Goal: Information Seeking & Learning: Learn about a topic

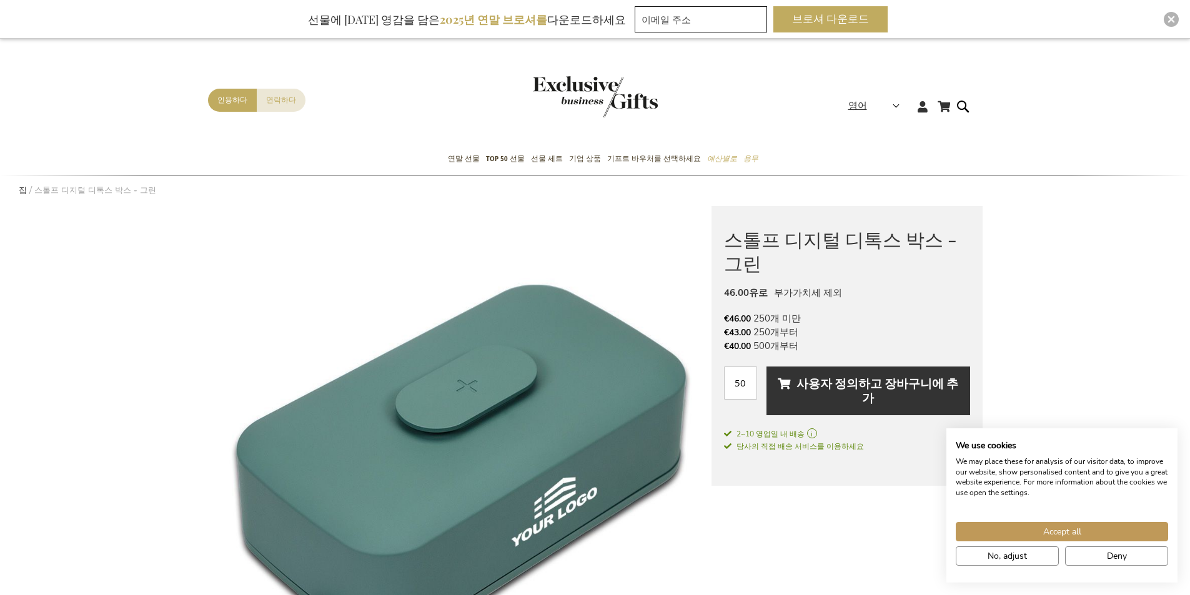
scroll to position [375, 0]
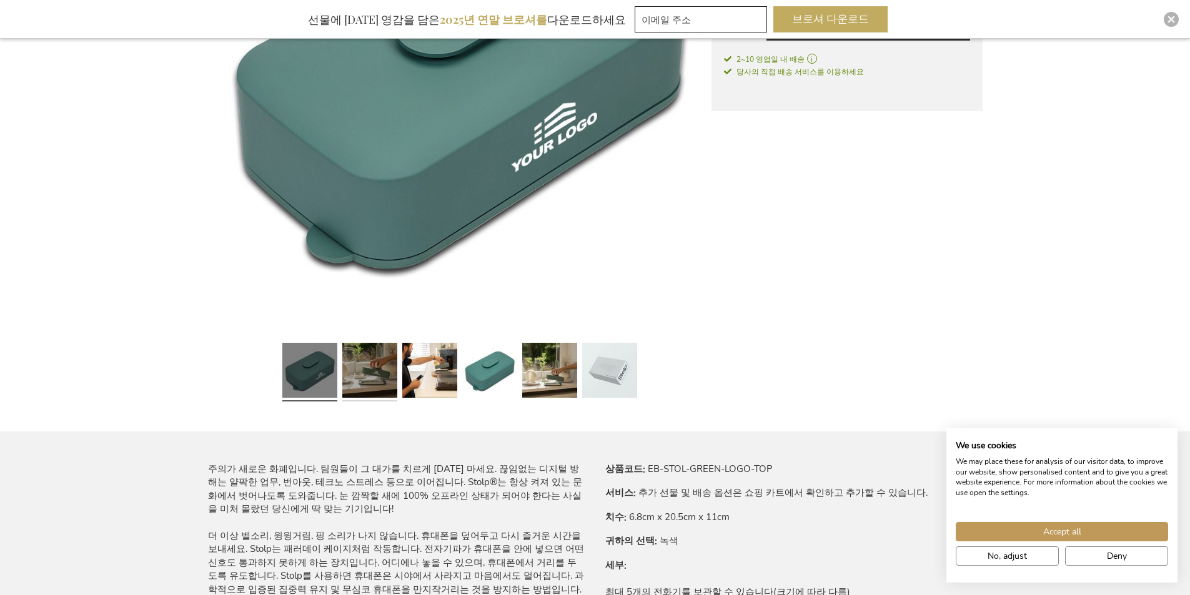
click at [368, 375] on link at bounding box center [369, 372] width 55 height 69
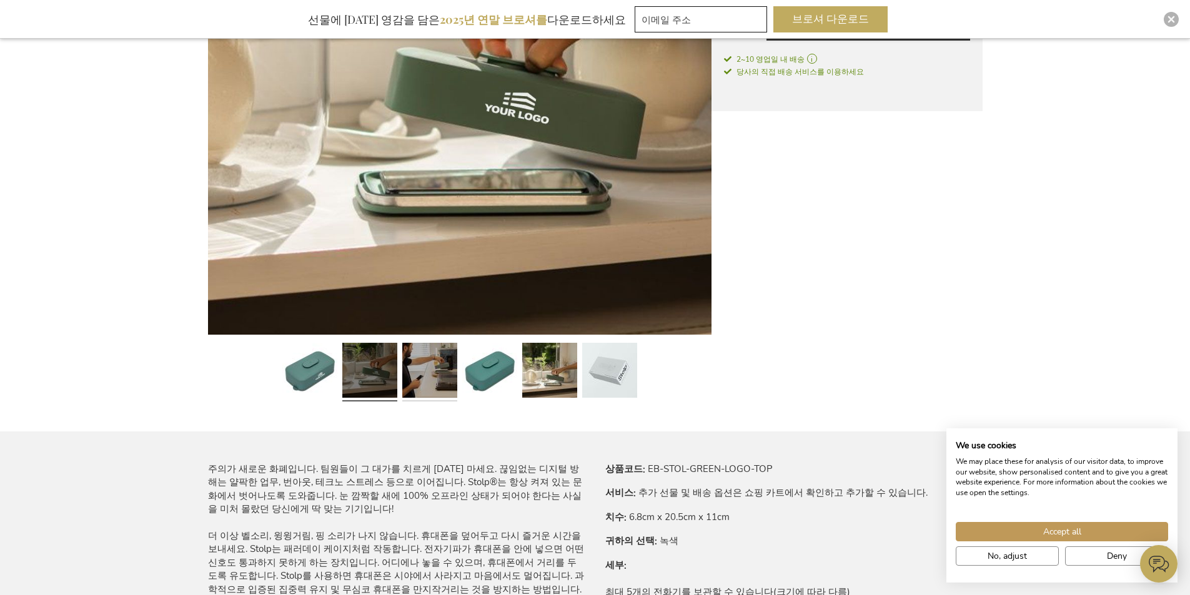
scroll to position [0, 0]
click at [431, 370] on link at bounding box center [429, 372] width 55 height 69
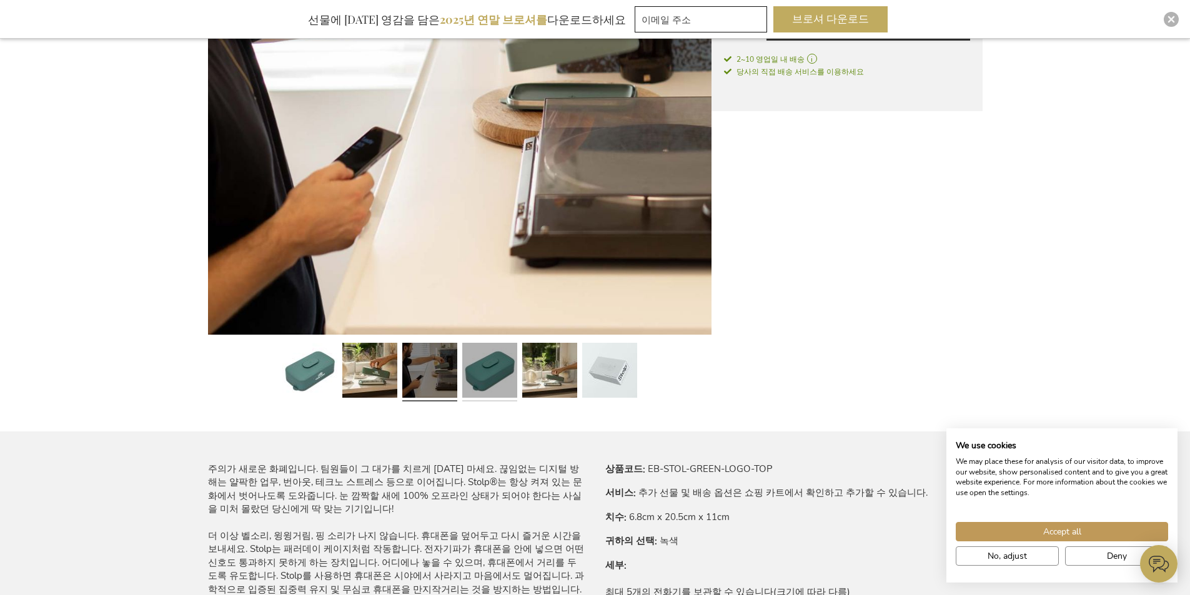
click at [481, 377] on link at bounding box center [489, 372] width 55 height 69
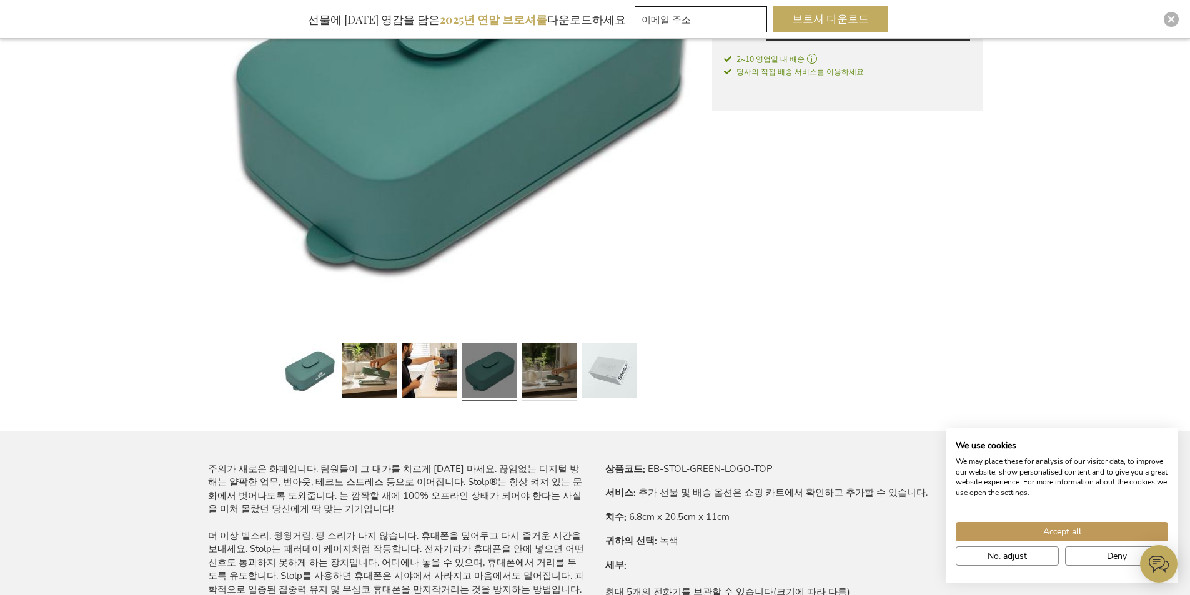
click at [576, 373] on link at bounding box center [549, 372] width 55 height 69
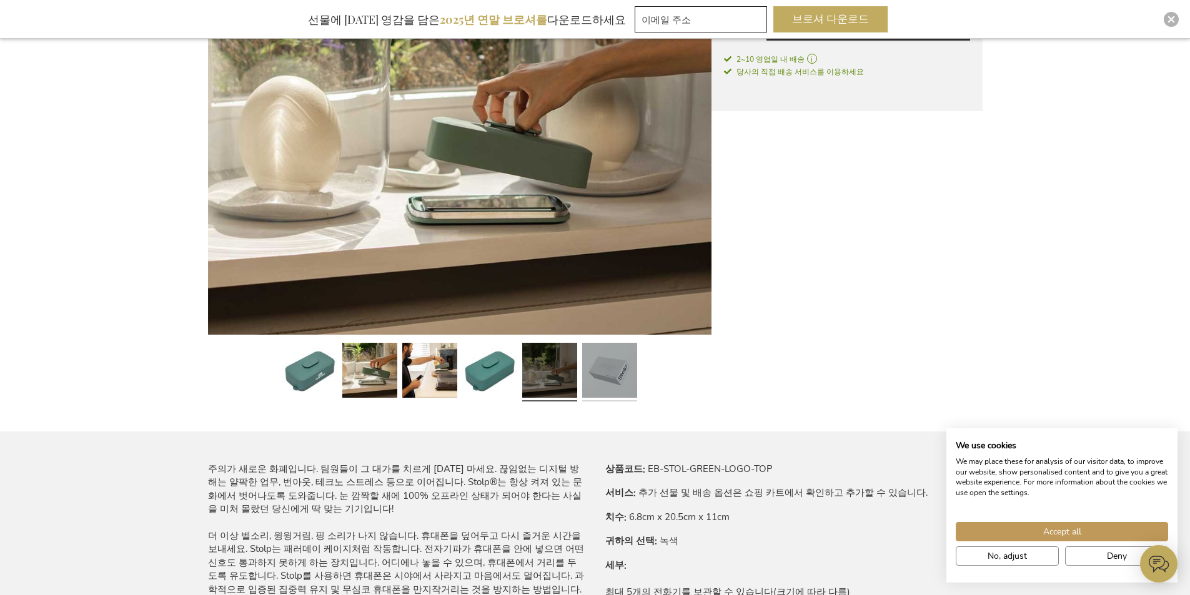
click at [619, 372] on link at bounding box center [609, 372] width 55 height 69
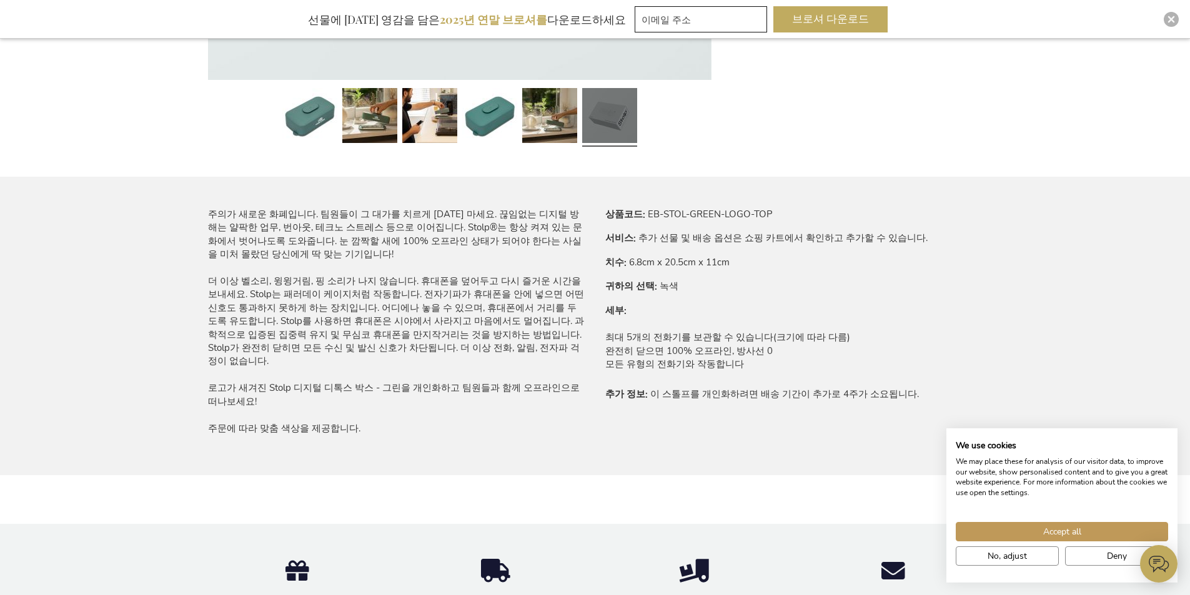
scroll to position [628, 0]
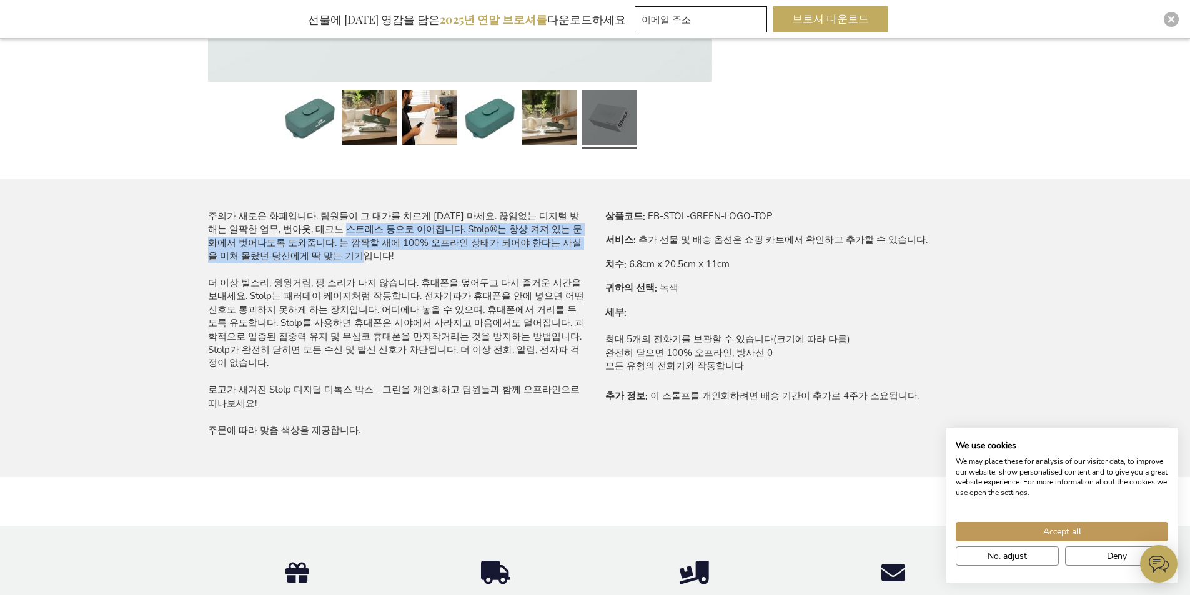
drag, startPoint x: 333, startPoint y: 229, endPoint x: 369, endPoint y: 274, distance: 57.8
click at [362, 265] on div "주의가 새로운 화폐입니다. 팀원들이 그 대가를 치르게 [DATE] 마세요. 끊임없는 디지털 방해는 얄팍한 업무, 번아웃, 테크노 스트레스 등으…" at bounding box center [396, 323] width 377 height 227
click at [370, 275] on div "주의가 새로운 화폐입니다. 팀원들이 그 대가를 치르게 [DATE] 마세요. 끊임없는 디지털 방해는 얄팍한 업무, 번아웃, 테크노 스트레스 등으…" at bounding box center [396, 323] width 377 height 227
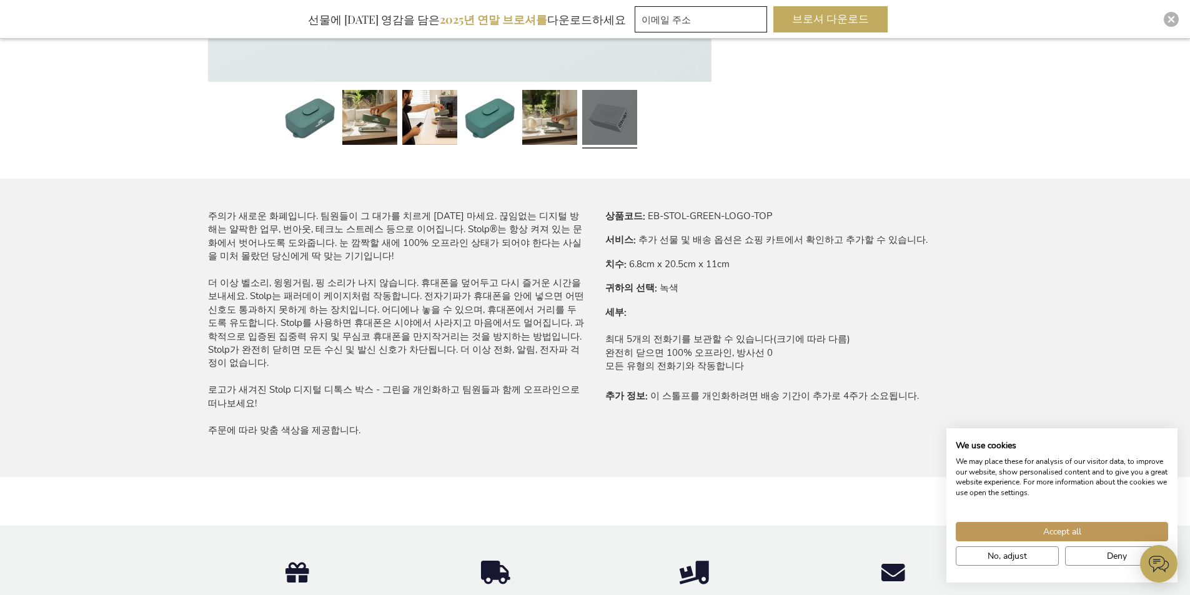
click at [440, 322] on font "더 이상 벨소리, 윙윙거림, 핑 소리가 나지 않습니다. 휴대폰을 덮어두고 다시 즐거운 시간을 보내세요. Stolp는 패러데이 케이지처럼 작동합…" at bounding box center [396, 323] width 376 height 93
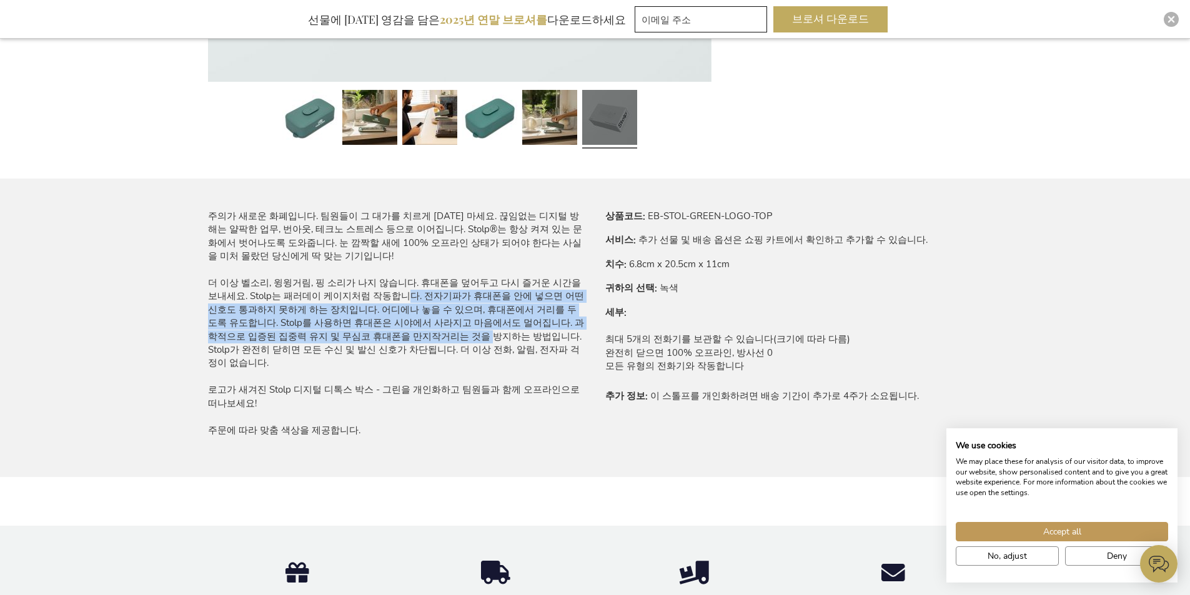
drag, startPoint x: 361, startPoint y: 297, endPoint x: 381, endPoint y: 353, distance: 59.6
click at [380, 352] on font "더 이상 벨소리, 윙윙거림, 핑 소리가 나지 않습니다. 휴대폰을 덮어두고 다시 즐거운 시간을 보내세요. Stolp는 패러데이 케이지처럼 작동합…" at bounding box center [396, 323] width 376 height 93
click at [381, 353] on font "더 이상 벨소리, 윙윙거림, 핑 소리가 나지 않습니다. 휴대폰을 덮어두고 다시 즐거운 시간을 보내세요. Stolp는 패러데이 케이지처럼 작동합…" at bounding box center [396, 323] width 376 height 93
drag, startPoint x: 383, startPoint y: 288, endPoint x: 403, endPoint y: 345, distance: 59.4
click at [403, 343] on font "더 이상 벨소리, 윙윙거림, 핑 소리가 나지 않습니다. 휴대폰을 덮어두고 다시 즐거운 시간을 보내세요. Stolp는 패러데이 케이지처럼 작동합…" at bounding box center [396, 323] width 376 height 93
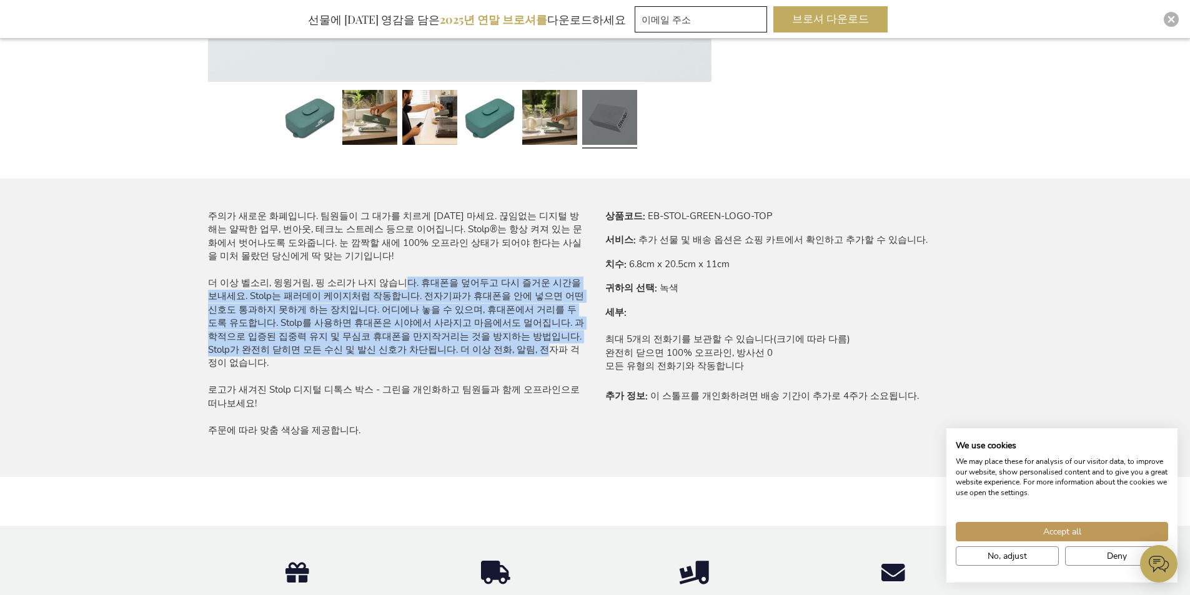
click at [403, 345] on font "더 이상 벨소리, 윙윙거림, 핑 소리가 나지 않습니다. 휴대폰을 덮어두고 다시 즐거운 시간을 보내세요. Stolp는 패러데이 케이지처럼 작동합…" at bounding box center [396, 323] width 376 height 93
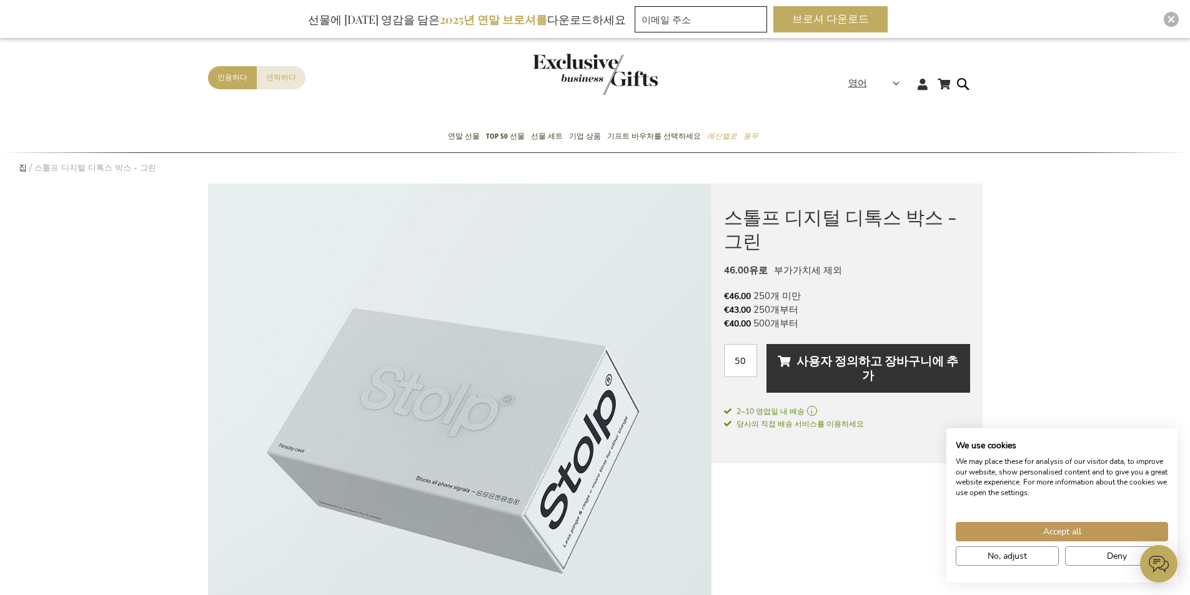
scroll to position [0, 0]
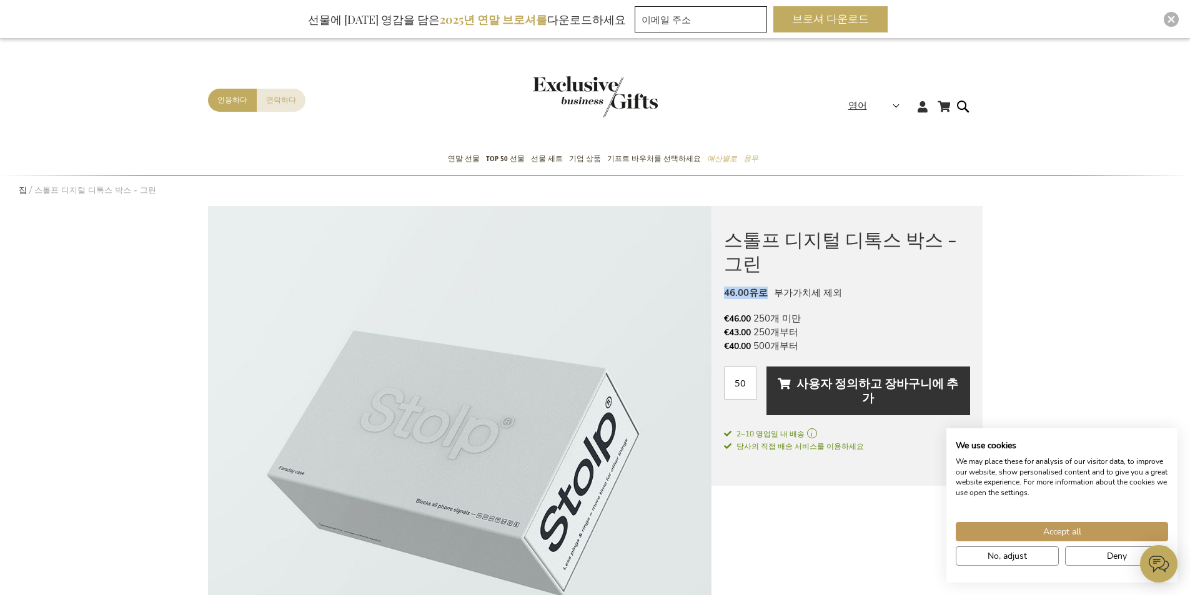
drag, startPoint x: 763, startPoint y: 293, endPoint x: 724, endPoint y: 294, distance: 39.3
click at [724, 294] on font "46.00유로" at bounding box center [746, 293] width 44 height 12
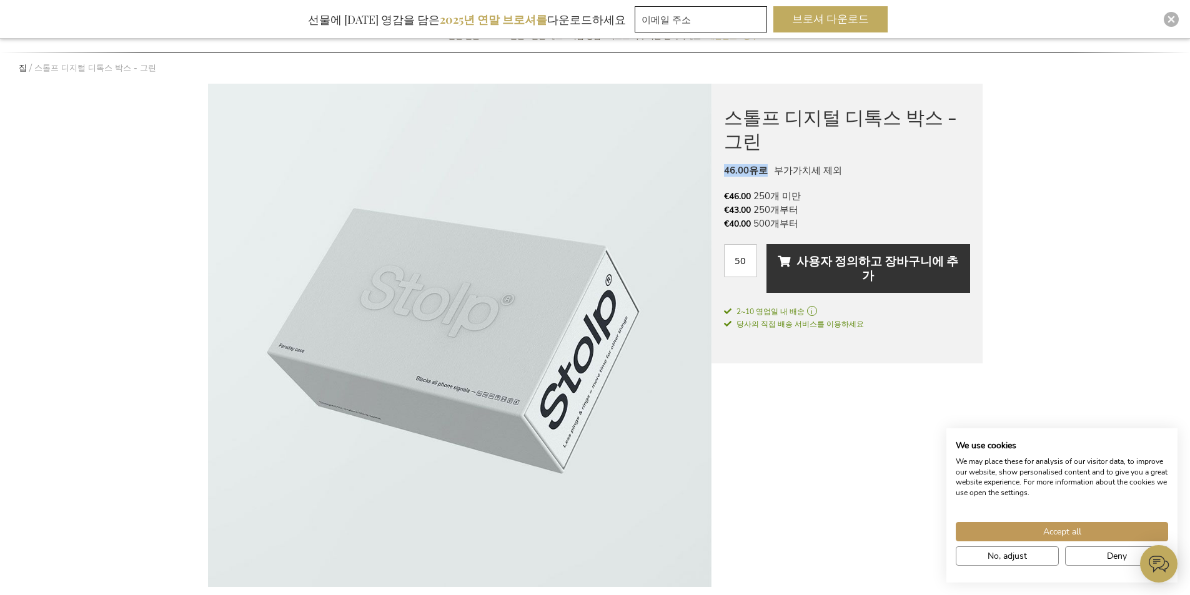
scroll to position [250, 0]
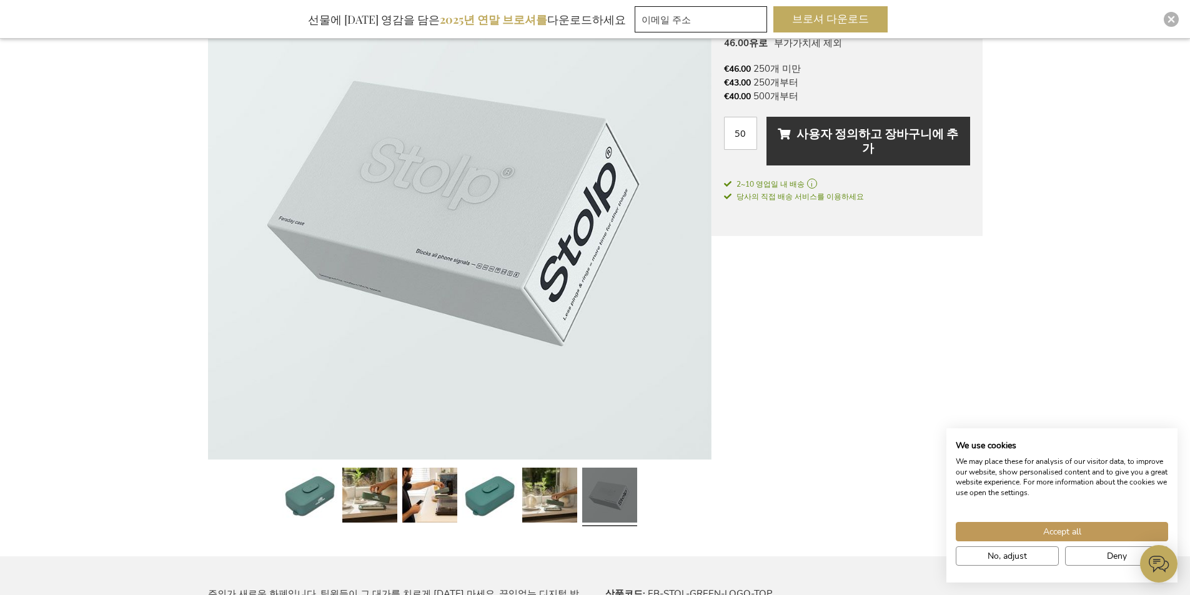
click at [899, 289] on div "이미지 갤러리 끝으로 건너뛰기 이미지 갤러리의 시작으로 건너뛰기 스톨프 디지털 디톡스 박스 - 그린 Stolp is a Belgian bran…" at bounding box center [595, 430] width 774 height 948
